Goal: Entertainment & Leisure: Consume media (video, audio)

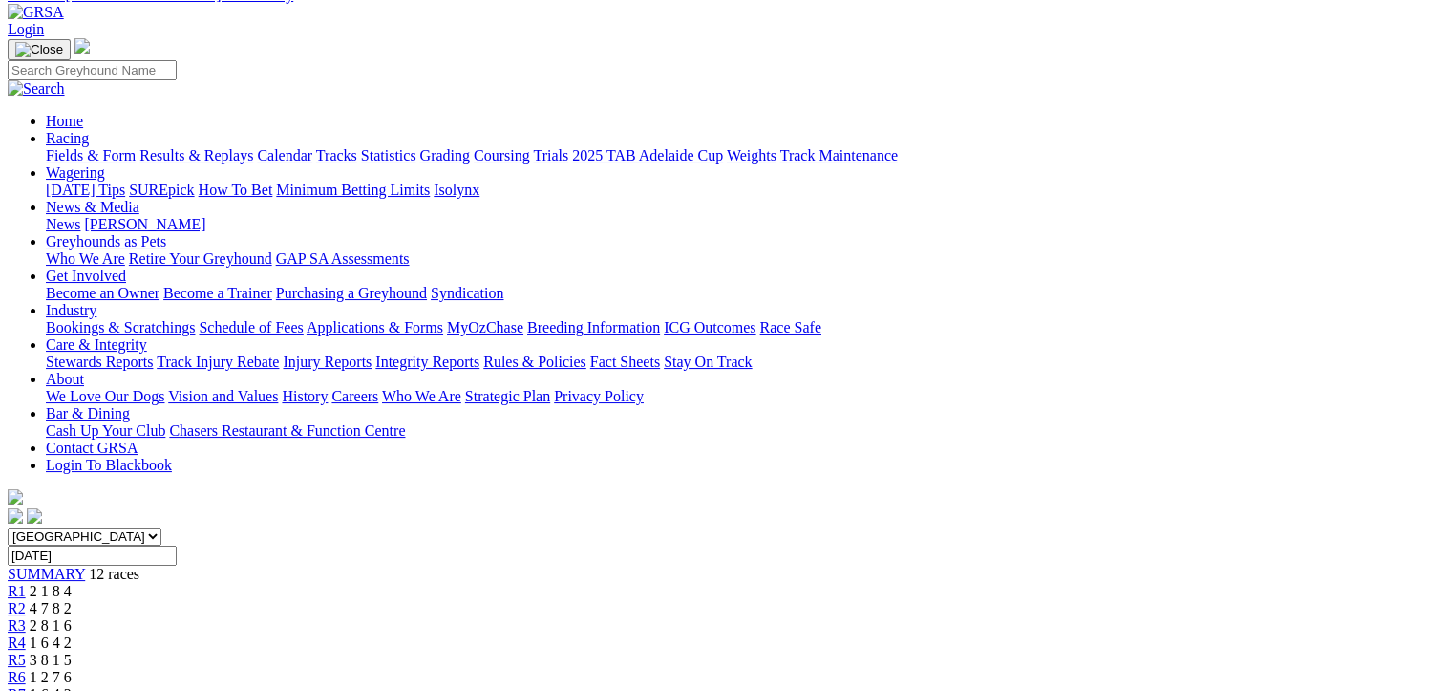
scroll to position [96, 0]
click at [26, 600] on span "R2" at bounding box center [17, 608] width 18 height 16
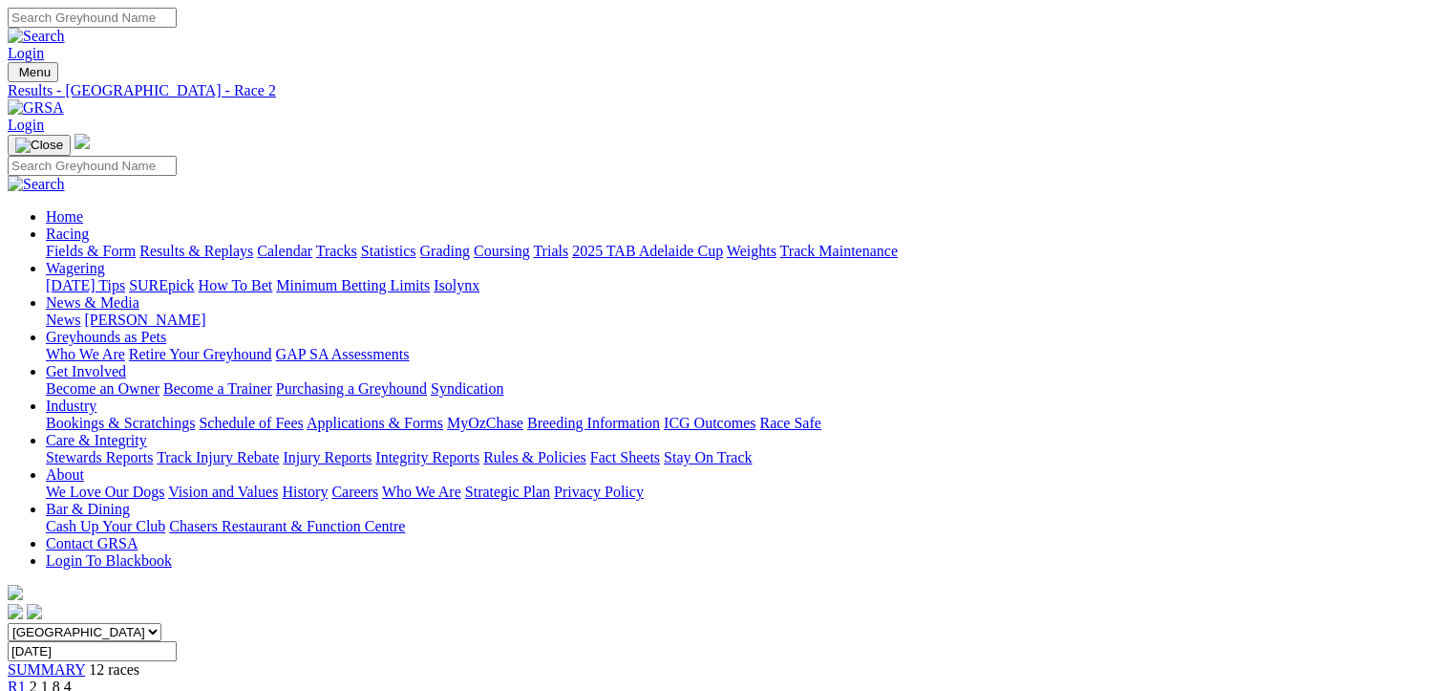
scroll to position [191, 0]
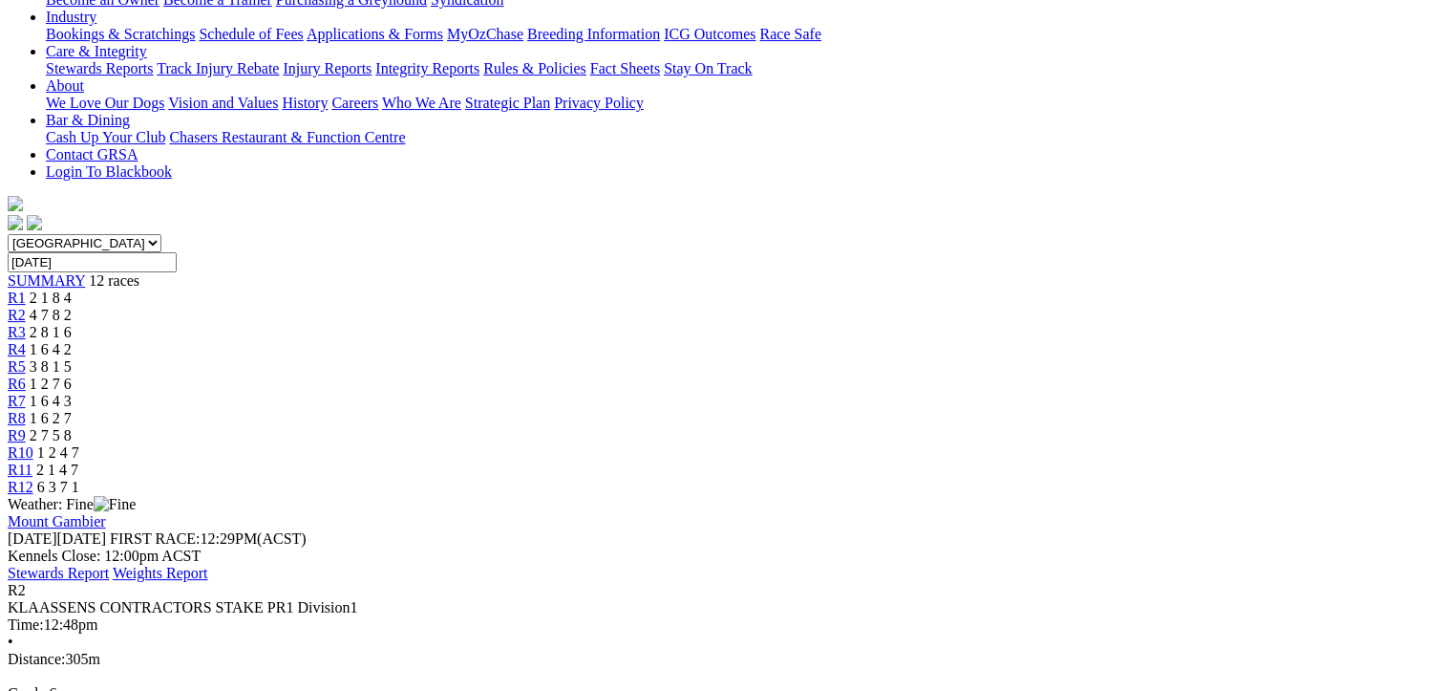
scroll to position [478, 0]
